Goal: Feedback & Contribution: Leave review/rating

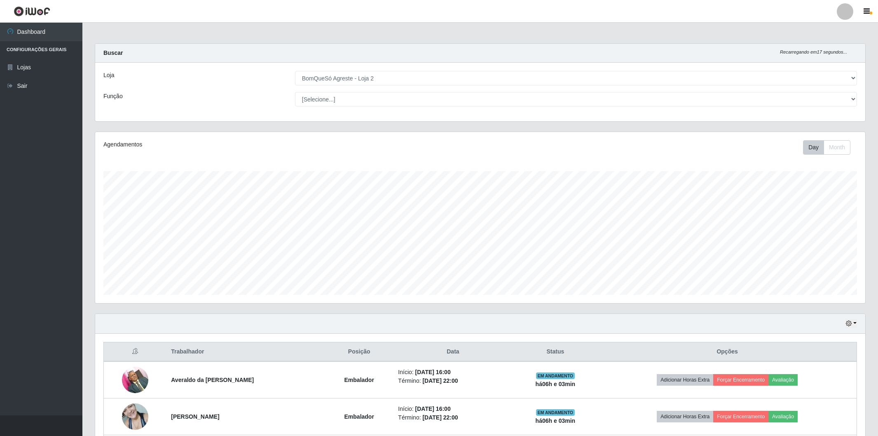
select select "214"
click at [742, 361] on td "Adicionar Horas Extra Forçar Encerramento Avaliação" at bounding box center [727, 379] width 259 height 37
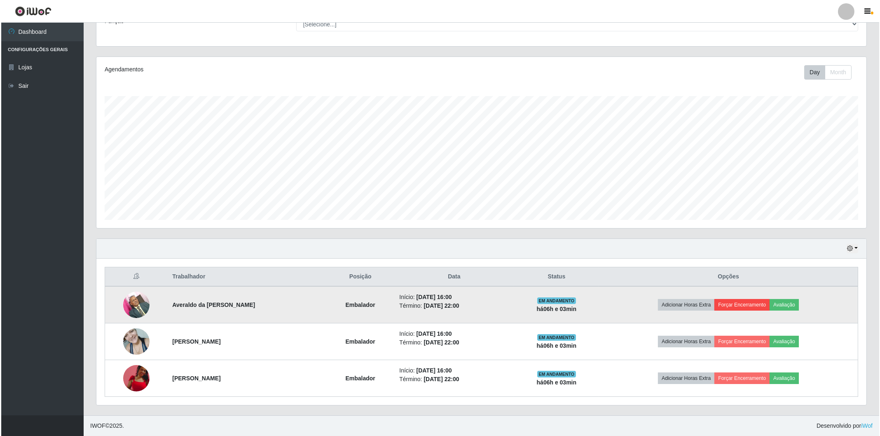
scroll to position [171, 770]
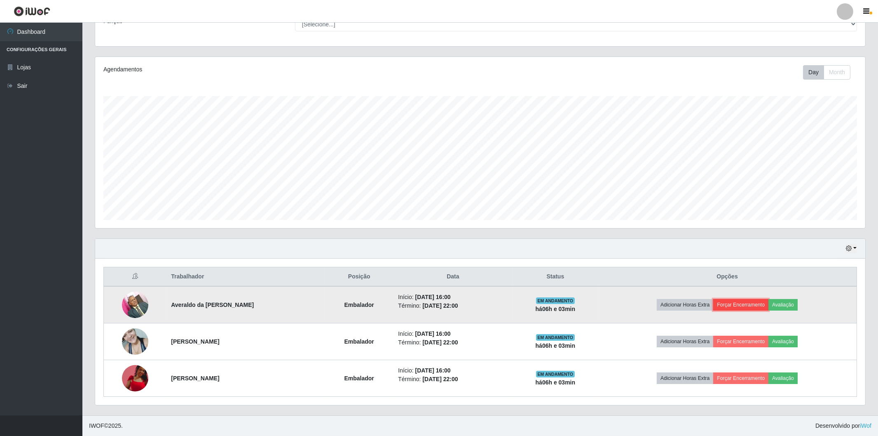
click at [751, 303] on button "Forçar Encerramento" at bounding box center [740, 305] width 55 height 12
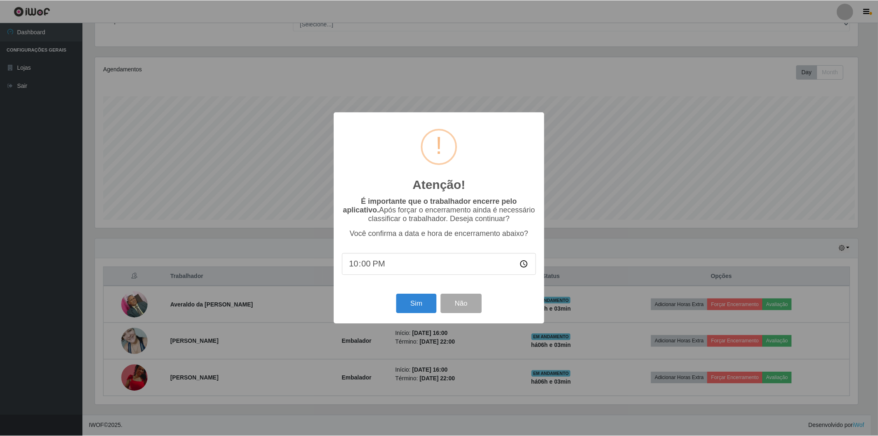
scroll to position [171, 765]
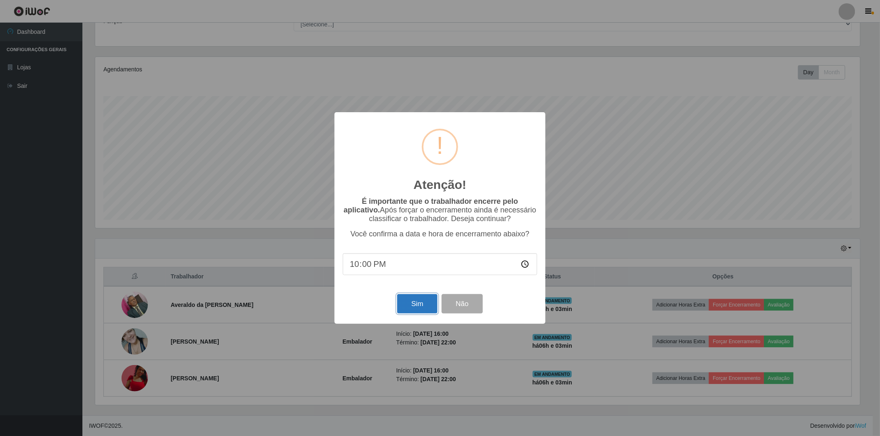
click at [418, 300] on button "Sim" at bounding box center [417, 303] width 40 height 19
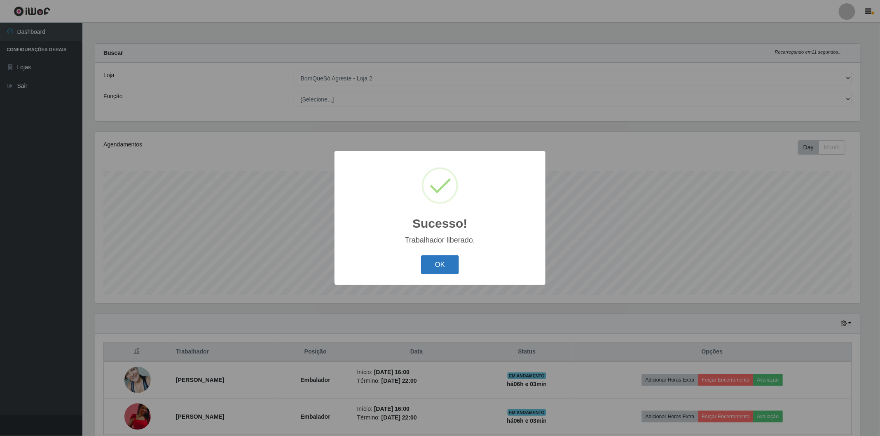
click at [430, 266] on button "OK" at bounding box center [440, 264] width 38 height 19
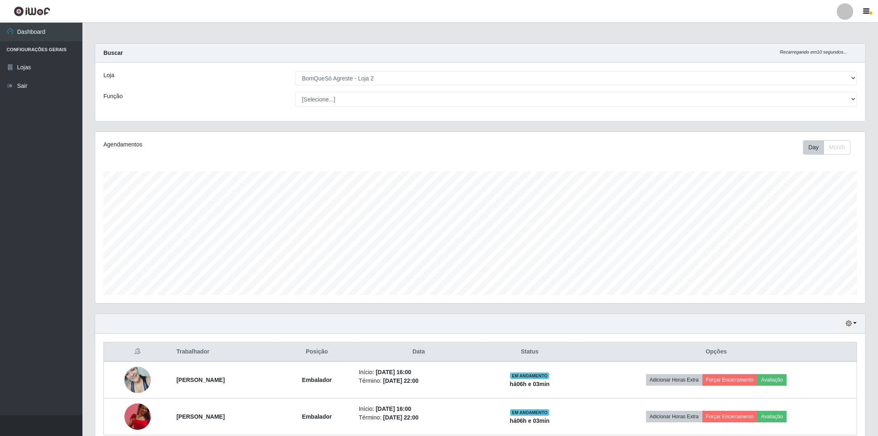
scroll to position [38, 0]
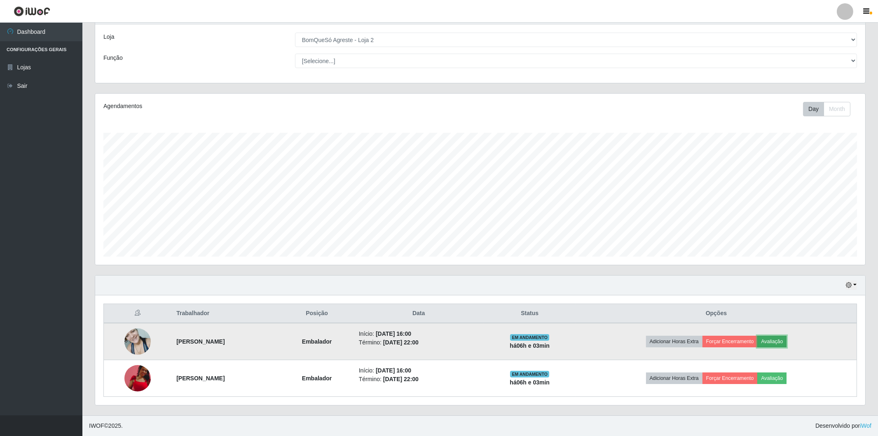
click at [779, 343] on button "Avaliação" at bounding box center [772, 342] width 29 height 12
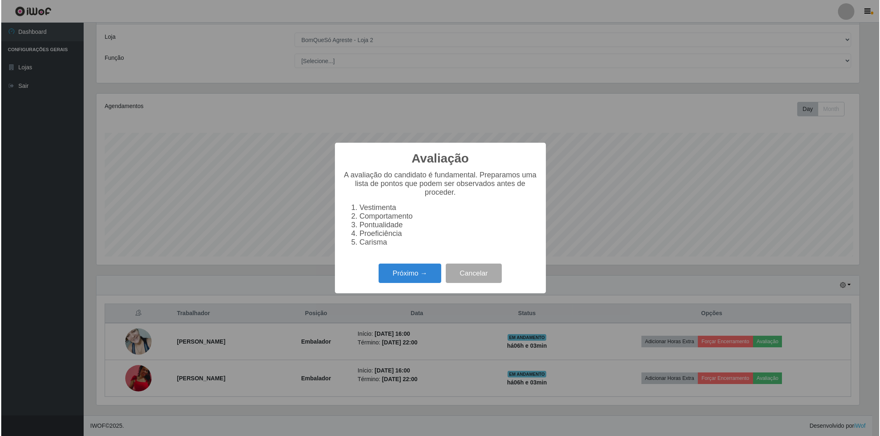
scroll to position [171, 765]
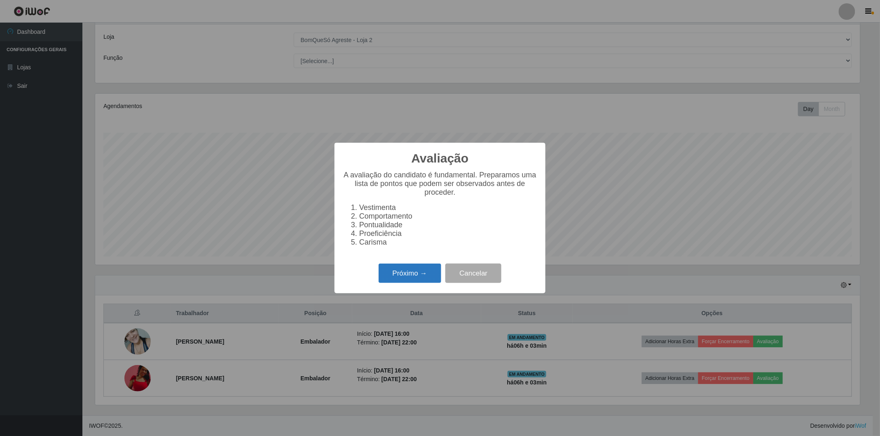
click at [404, 277] on button "Próximo →" at bounding box center [410, 272] width 63 height 19
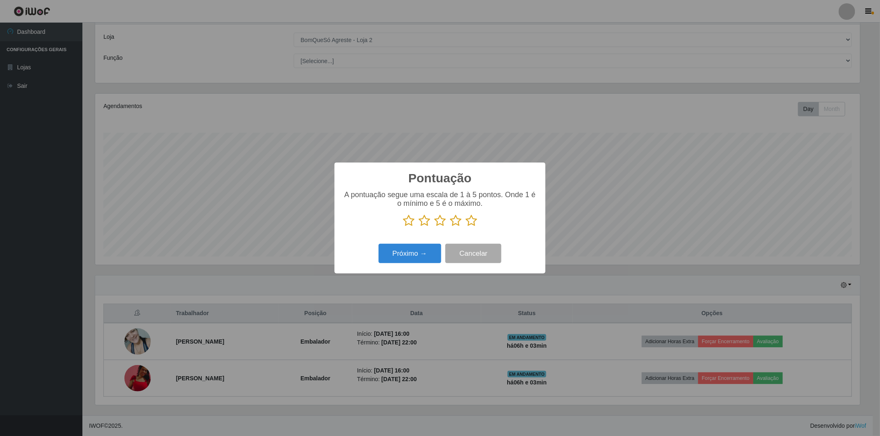
scroll to position [412017, 411422]
click at [476, 225] on icon at bounding box center [472, 220] width 12 height 12
click at [466, 227] on input "radio" at bounding box center [466, 227] width 0 height 0
click at [396, 249] on button "Próximo →" at bounding box center [410, 253] width 63 height 19
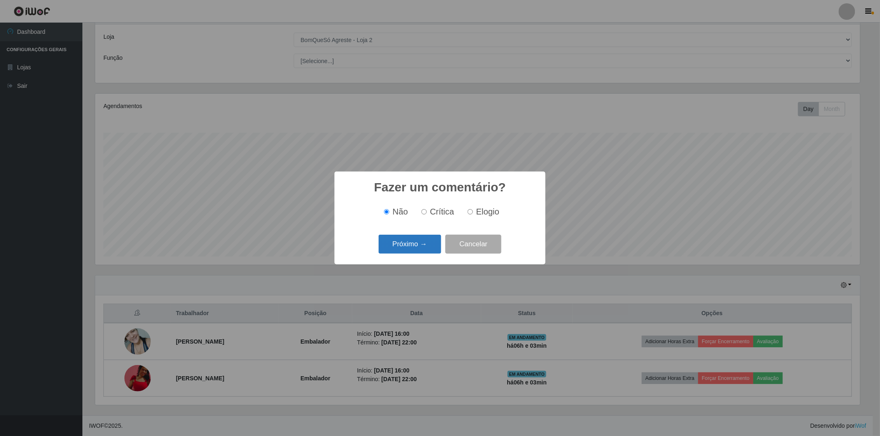
click at [405, 249] on button "Próximo →" at bounding box center [410, 244] width 63 height 19
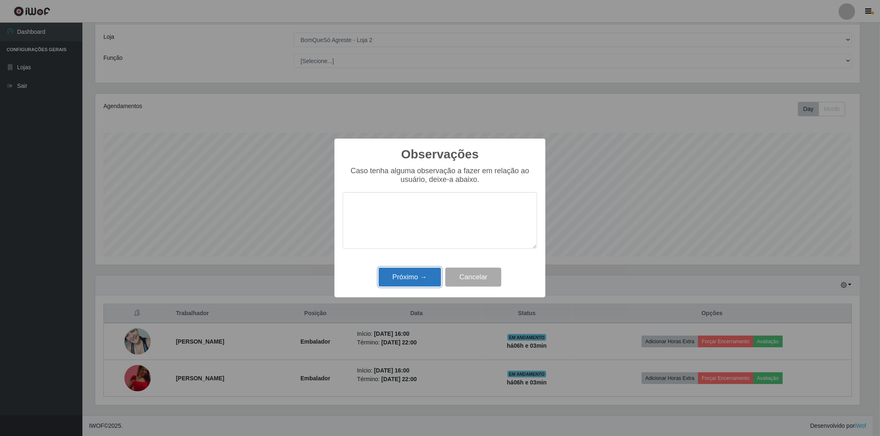
click at [410, 276] on button "Próximo →" at bounding box center [410, 277] width 63 height 19
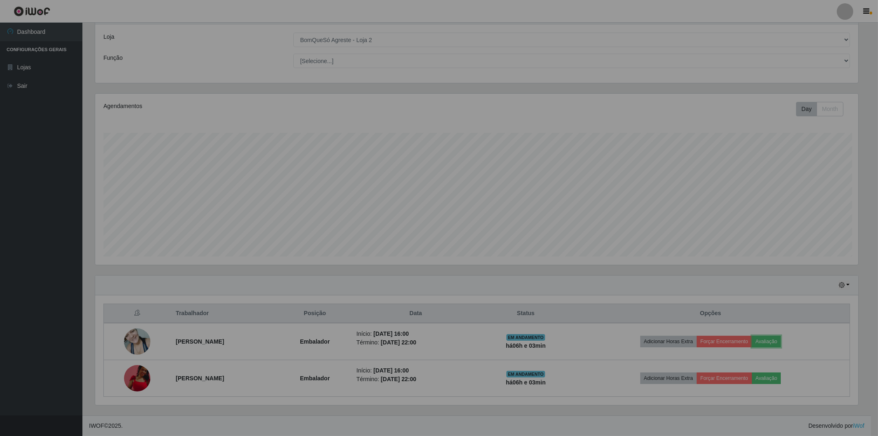
scroll to position [171, 770]
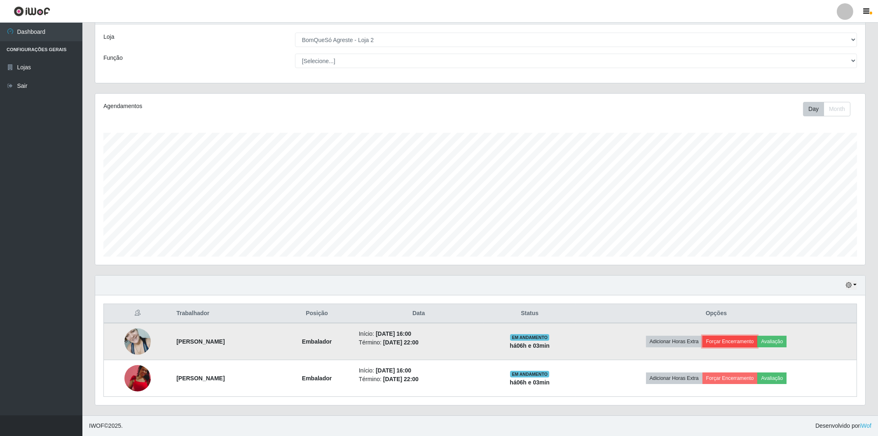
click at [731, 340] on button "Forçar Encerramento" at bounding box center [730, 342] width 55 height 12
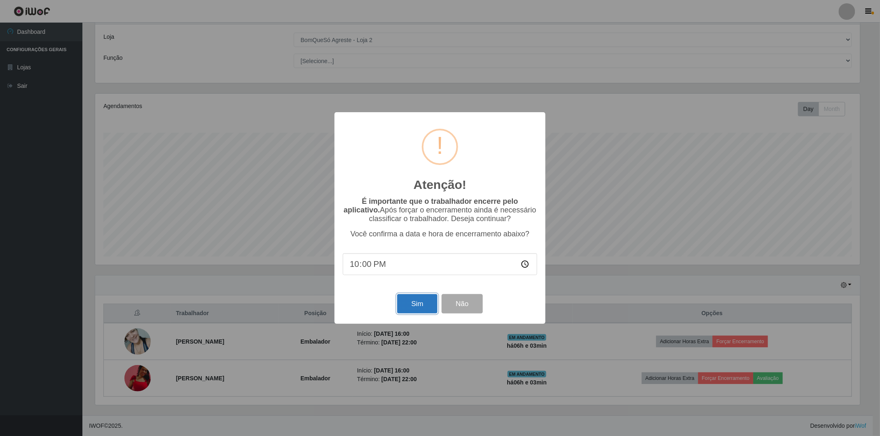
click at [421, 303] on button "Sim" at bounding box center [417, 303] width 40 height 19
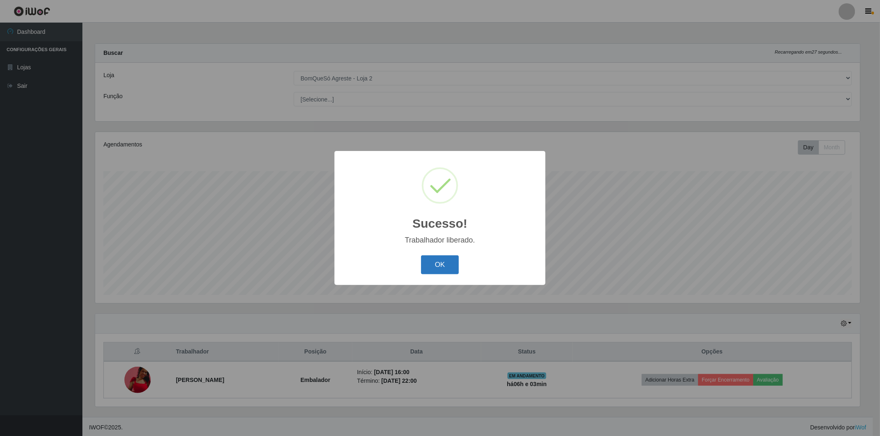
click at [425, 264] on button "OK" at bounding box center [440, 264] width 38 height 19
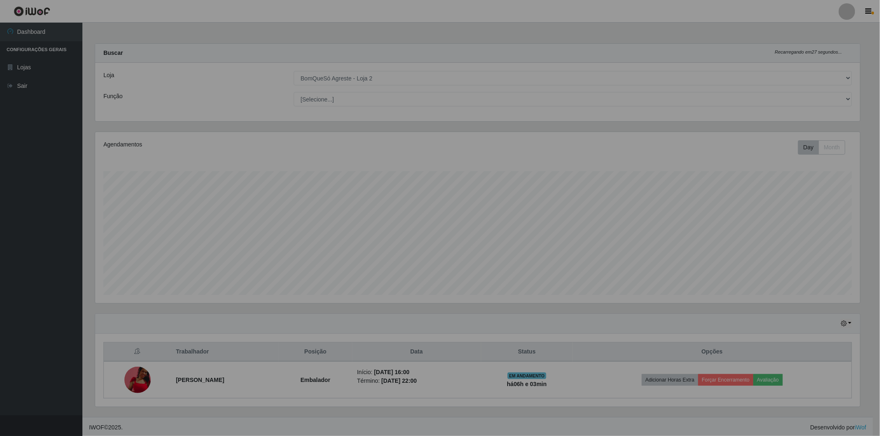
scroll to position [171, 770]
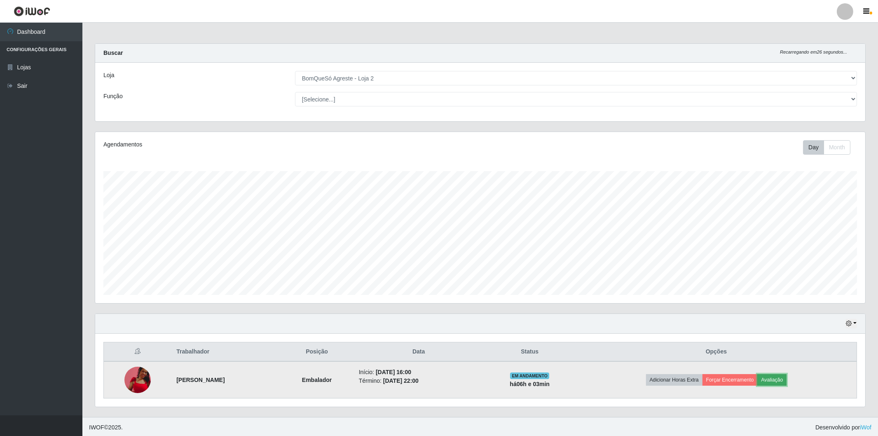
click at [780, 384] on button "Avaliação" at bounding box center [772, 380] width 29 height 12
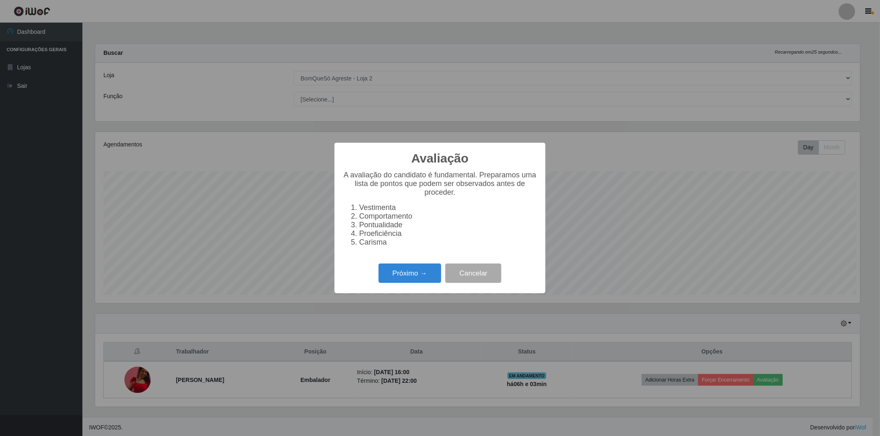
scroll to position [171, 765]
click at [416, 270] on button "Próximo →" at bounding box center [410, 272] width 63 height 19
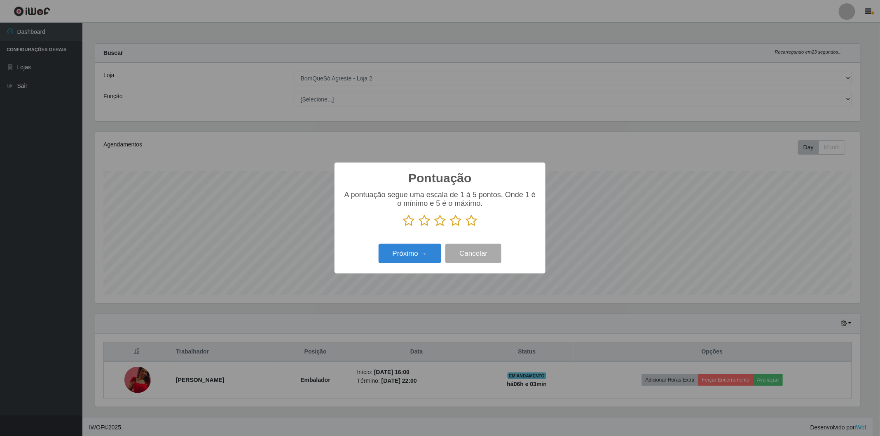
click at [470, 222] on icon at bounding box center [472, 220] width 12 height 12
click at [466, 227] on input "radio" at bounding box center [466, 227] width 0 height 0
click at [408, 249] on button "Próximo →" at bounding box center [410, 253] width 63 height 19
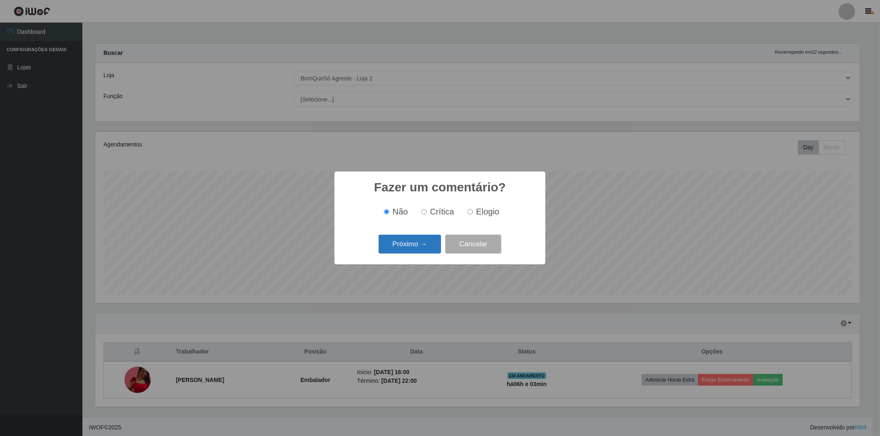
click at [411, 251] on button "Próximo →" at bounding box center [410, 244] width 63 height 19
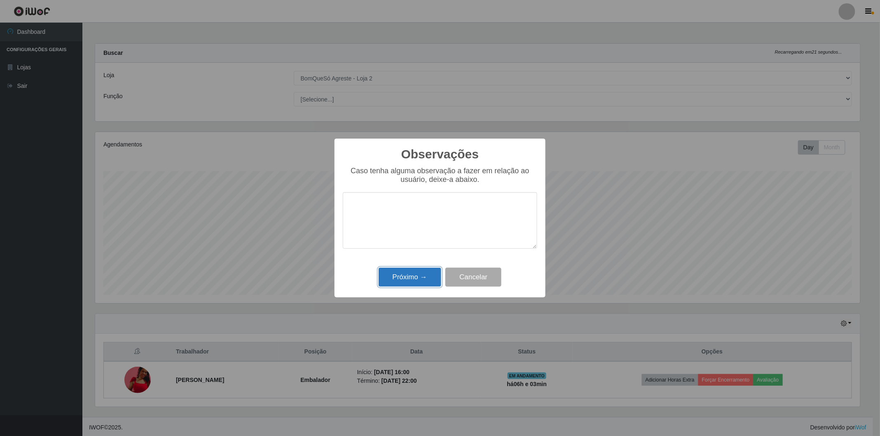
click at [391, 277] on button "Próximo →" at bounding box center [410, 277] width 63 height 19
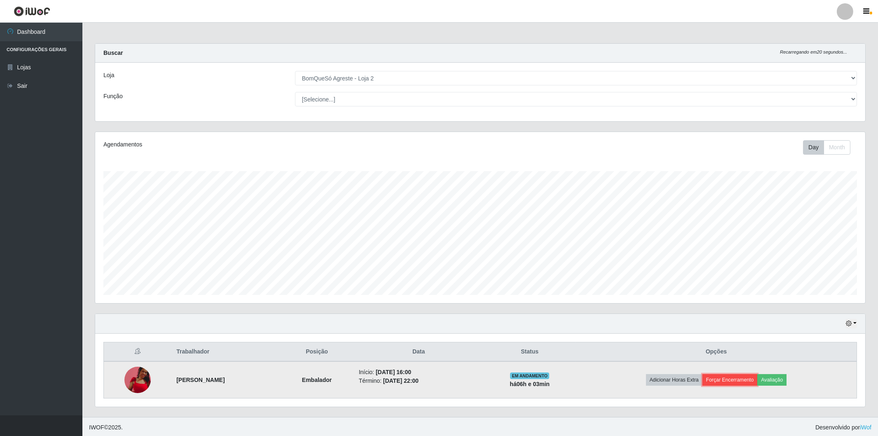
click at [719, 376] on button "Forçar Encerramento" at bounding box center [730, 380] width 55 height 12
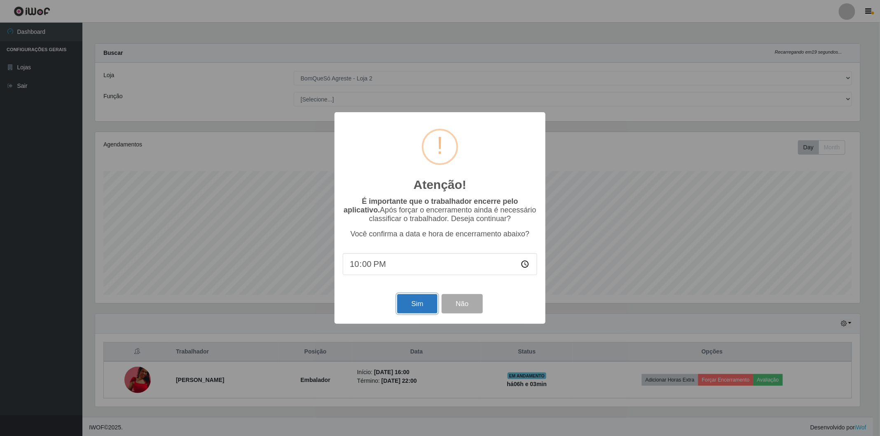
click at [405, 303] on button "Sim" at bounding box center [417, 303] width 40 height 19
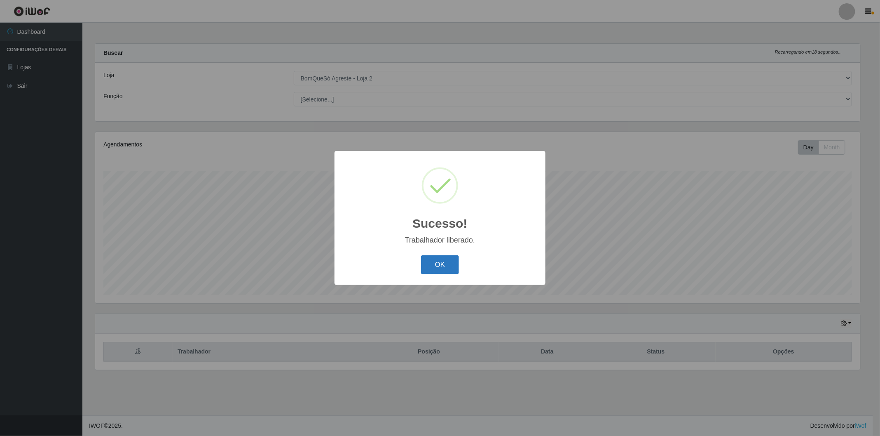
click at [434, 271] on button "OK" at bounding box center [440, 264] width 38 height 19
